Goal: Use online tool/utility: Use online tool/utility

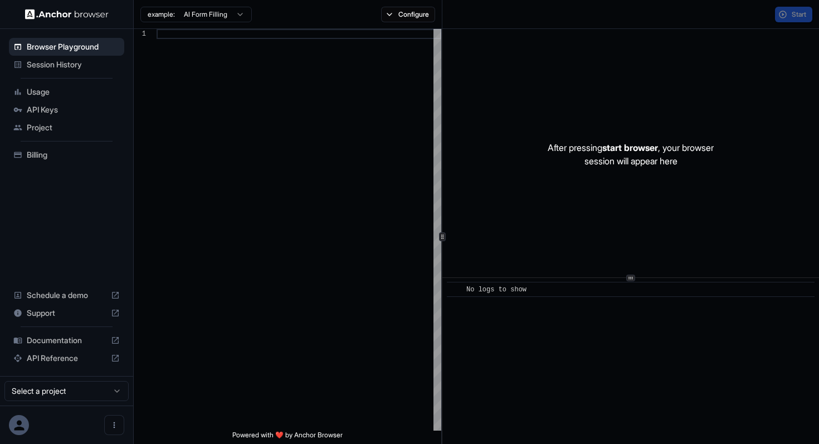
scroll to position [70, 0]
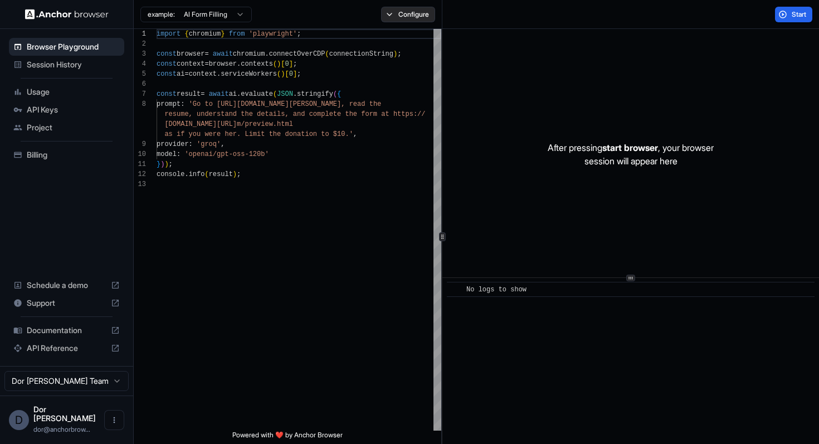
click at [420, 13] on button "Configure" at bounding box center [408, 15] width 54 height 16
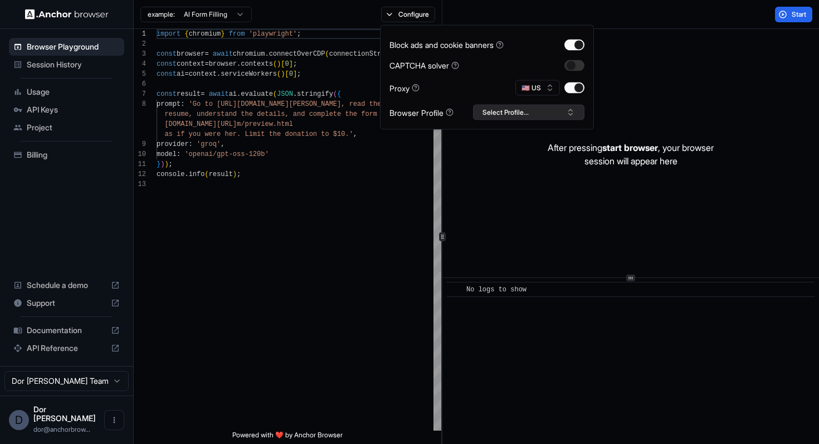
click at [511, 111] on button "Select Profile..." at bounding box center [528, 113] width 111 height 16
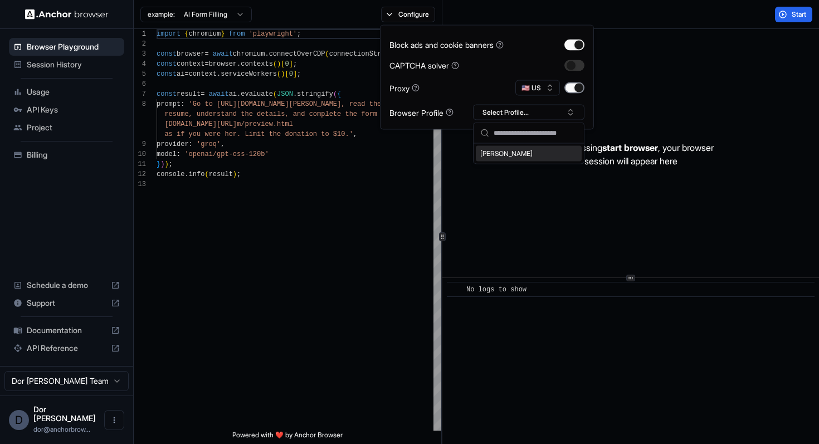
click at [581, 90] on button "button" at bounding box center [575, 87] width 20 height 11
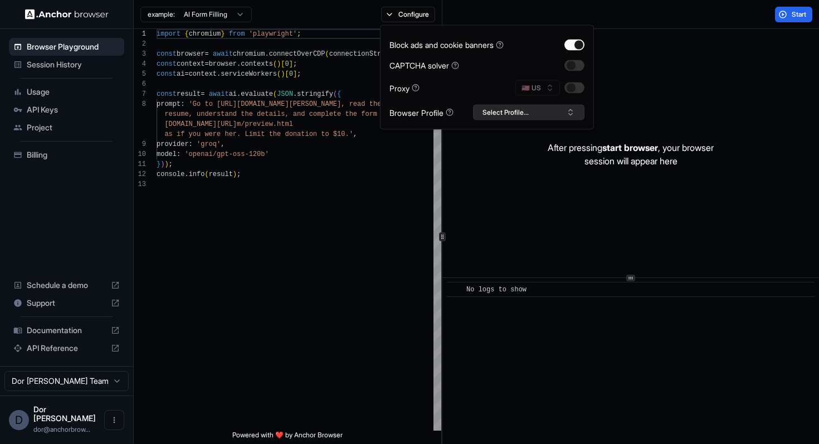
click at [526, 118] on button "Select Profile..." at bounding box center [528, 113] width 111 height 16
click at [509, 135] on input "text" at bounding box center [536, 133] width 84 height 20
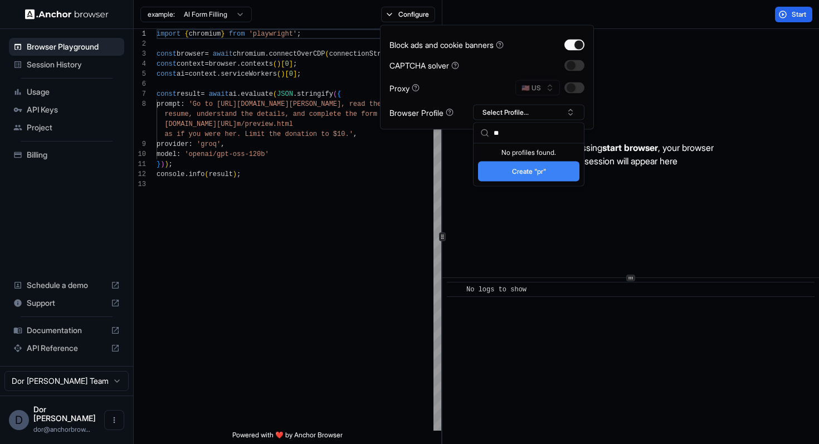
type input "*"
click at [543, 170] on button "Create "g"" at bounding box center [528, 172] width 101 height 20
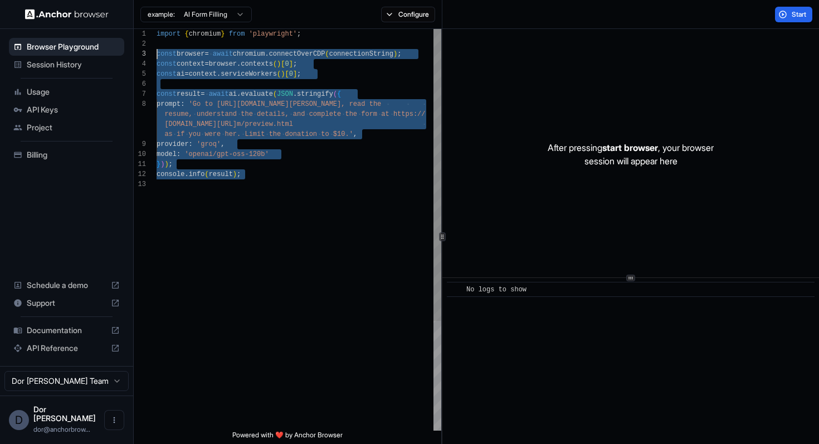
scroll to position [50, 0]
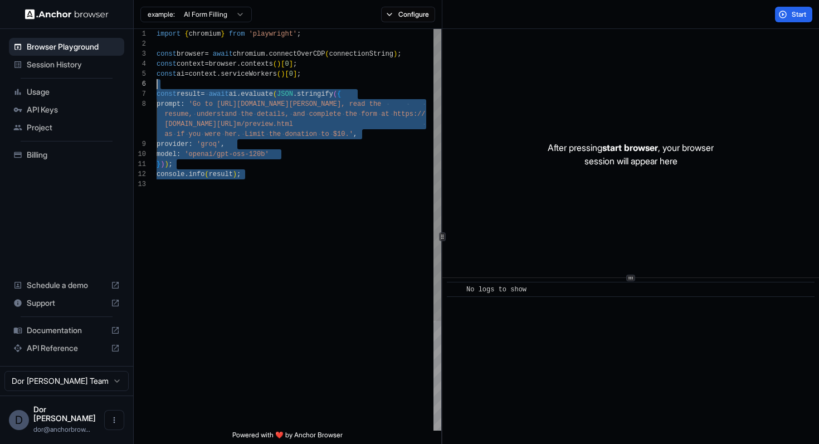
drag, startPoint x: 327, startPoint y: 198, endPoint x: 120, endPoint y: 85, distance: 235.4
click at [157, 85] on div "import { chromium } from 'playwright' ; const browser = await chromium . connec…" at bounding box center [299, 305] width 285 height 552
type textarea "**********"
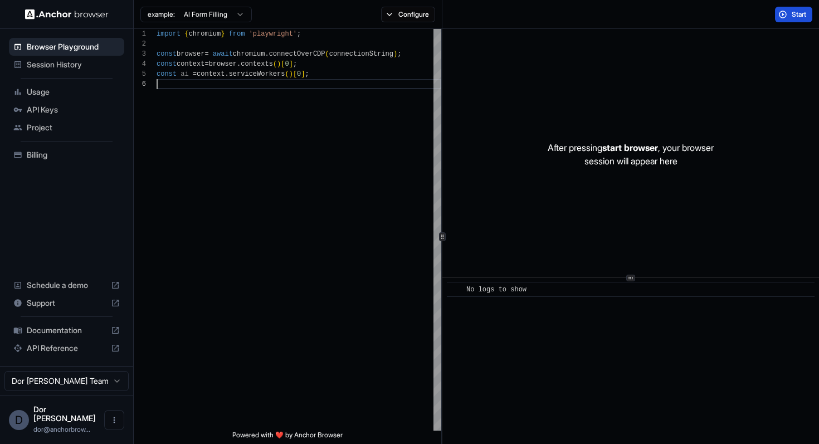
click at [792, 16] on span "Start" at bounding box center [800, 14] width 16 height 9
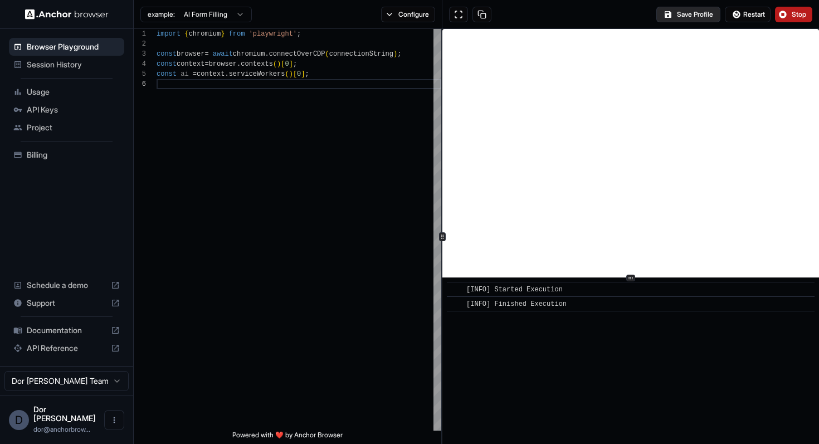
click at [687, 13] on button "Save Profile" at bounding box center [688, 15] width 64 height 16
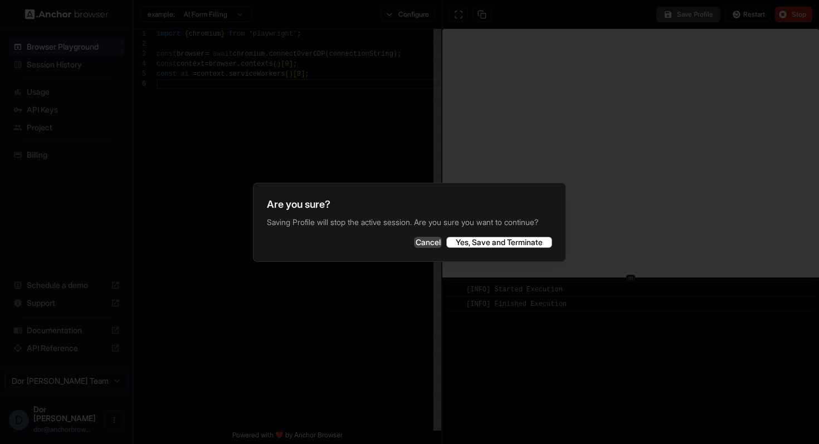
click at [416, 248] on button "Cancel" at bounding box center [428, 242] width 28 height 11
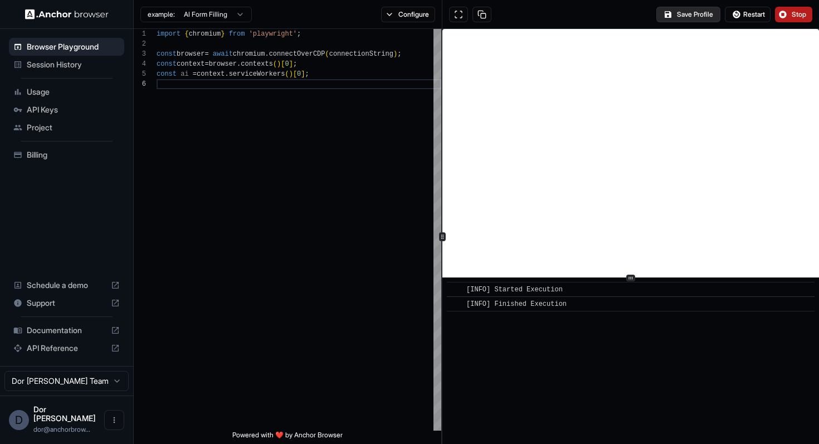
click at [678, 16] on button "Save Profile" at bounding box center [688, 15] width 64 height 16
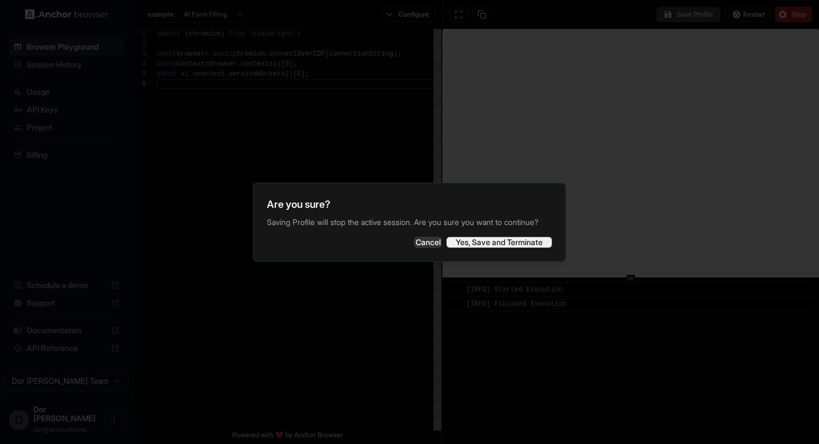
click at [501, 246] on button "Yes, Save and Terminate" at bounding box center [499, 242] width 106 height 11
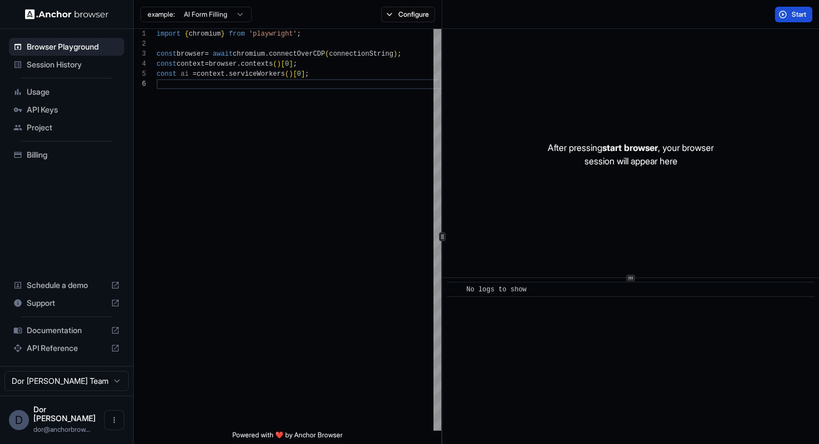
click at [794, 14] on span "Start" at bounding box center [800, 14] width 16 height 9
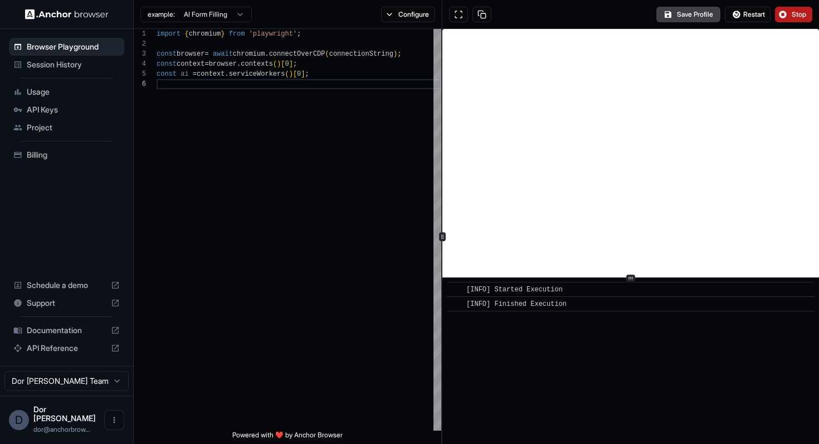
click at [792, 16] on span "Stop" at bounding box center [800, 14] width 16 height 9
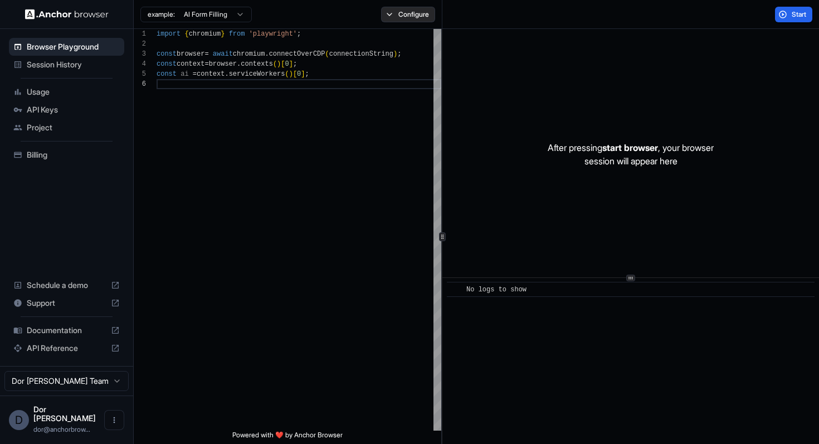
click at [420, 14] on button "Configure" at bounding box center [408, 15] width 54 height 16
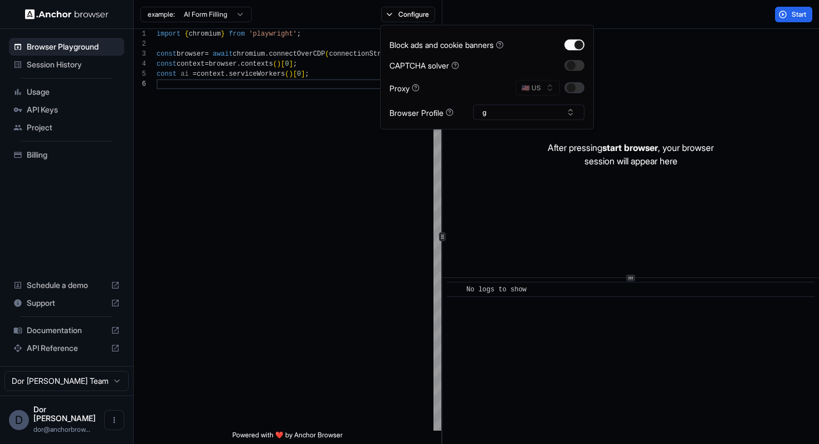
click at [573, 86] on button "button" at bounding box center [575, 87] width 20 height 11
click at [664, 19] on div "Start" at bounding box center [630, 14] width 377 height 29
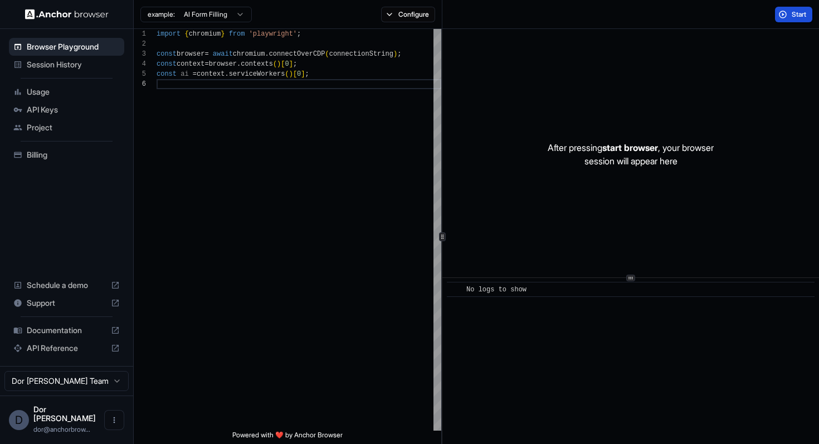
click at [800, 13] on span "Start" at bounding box center [800, 14] width 16 height 9
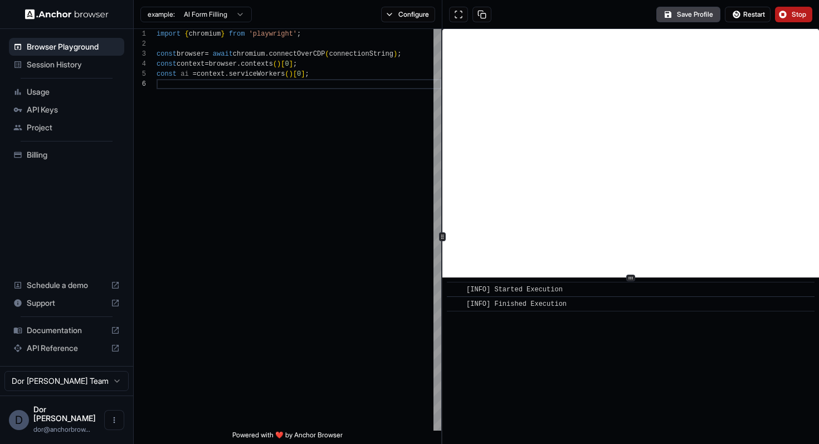
click at [794, 20] on button "Stop" at bounding box center [793, 15] width 37 height 16
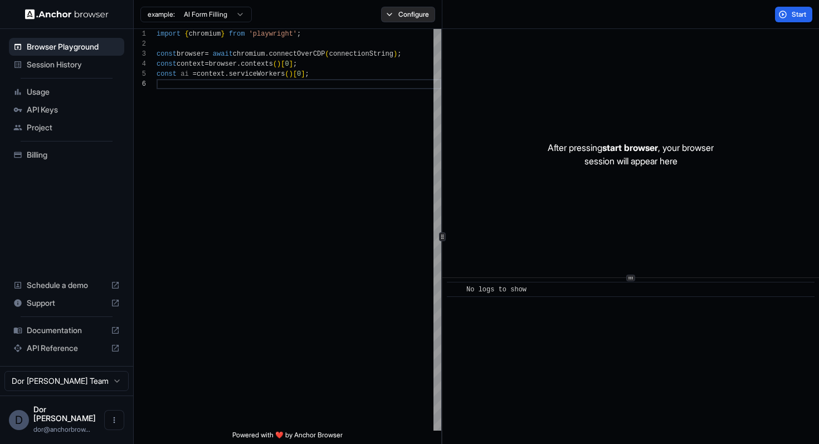
click at [405, 13] on button "Configure" at bounding box center [408, 15] width 54 height 16
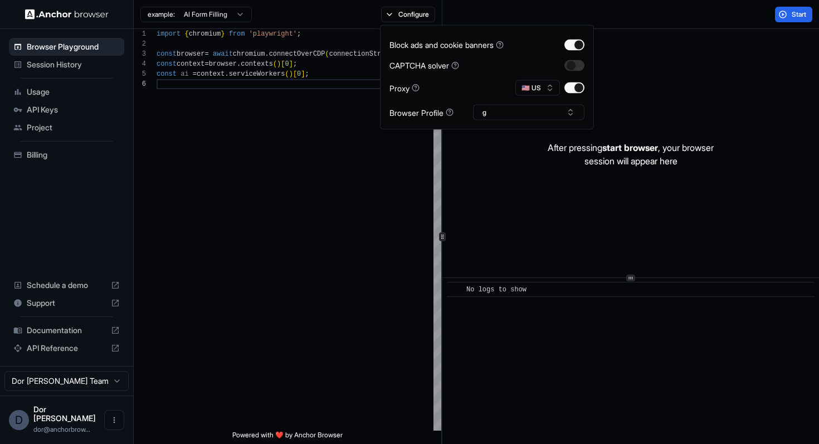
click at [651, 19] on div "Start" at bounding box center [630, 14] width 377 height 29
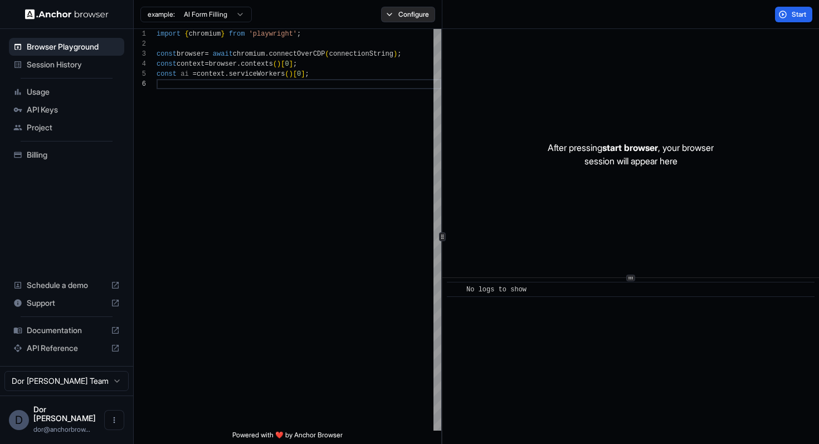
click at [409, 15] on button "Configure" at bounding box center [408, 15] width 54 height 16
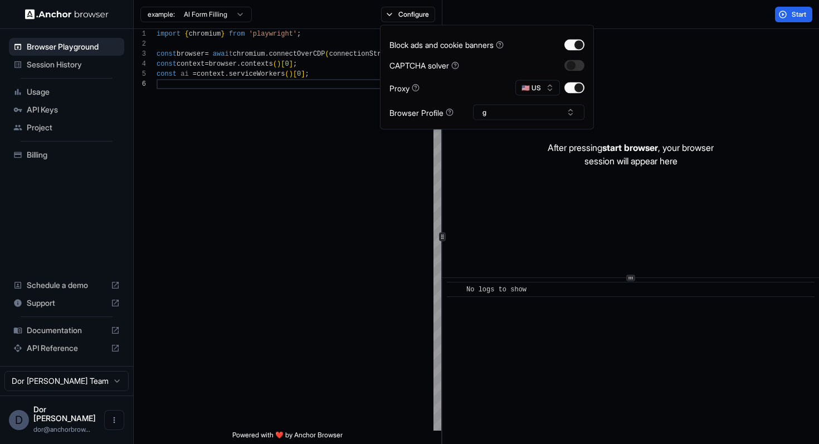
click at [587, 13] on div "Start" at bounding box center [630, 14] width 377 height 29
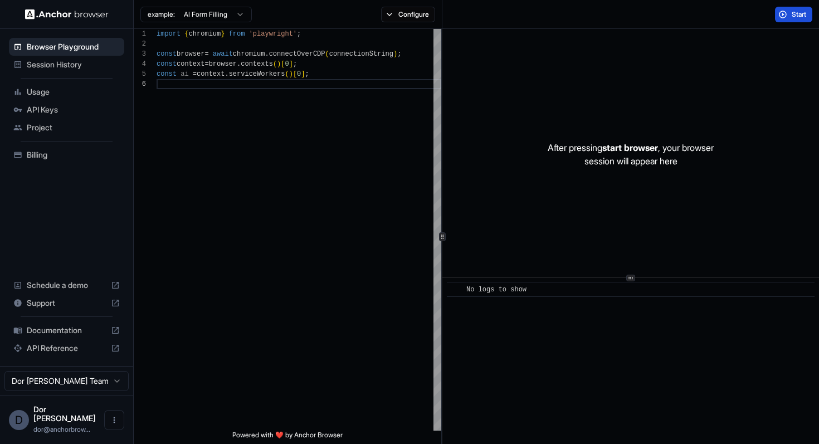
click at [803, 13] on span "Start" at bounding box center [800, 14] width 16 height 9
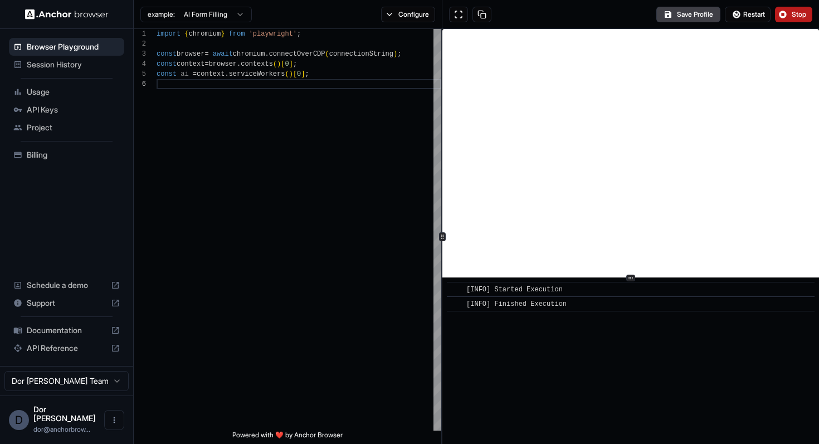
click at [789, 14] on button "Stop" at bounding box center [793, 15] width 37 height 16
